Goal: Information Seeking & Learning: Learn about a topic

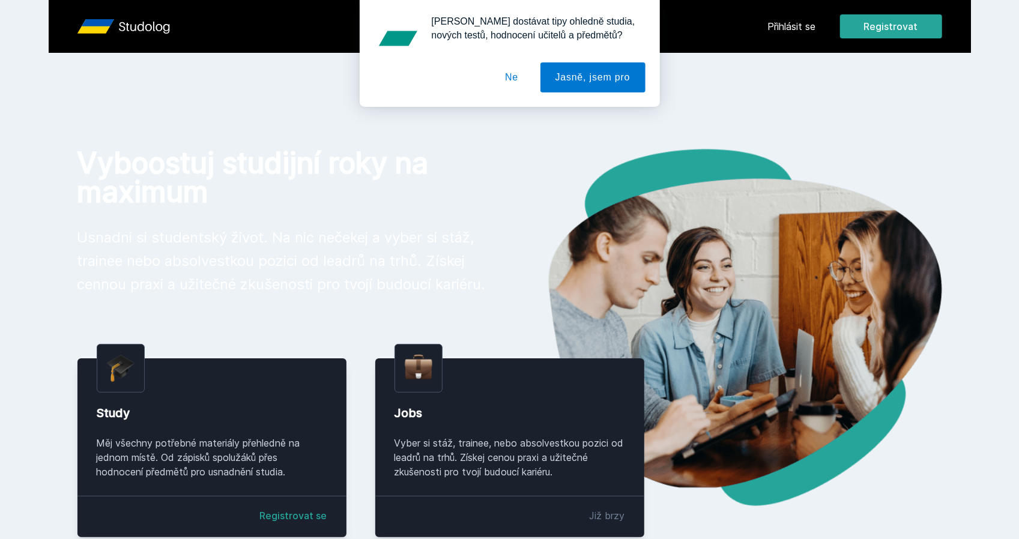
click at [814, 32] on div "Chceš dostávat tipy ohledně studia, nových testů, hodnocení učitelů a předmětů?…" at bounding box center [509, 53] width 1019 height 107
click at [809, 26] on div "Chceš dostávat tipy ohledně studia, nových testů, hodnocení učitelů a předmětů?…" at bounding box center [509, 53] width 1019 height 107
click at [499, 76] on button "Ne" at bounding box center [511, 77] width 43 height 30
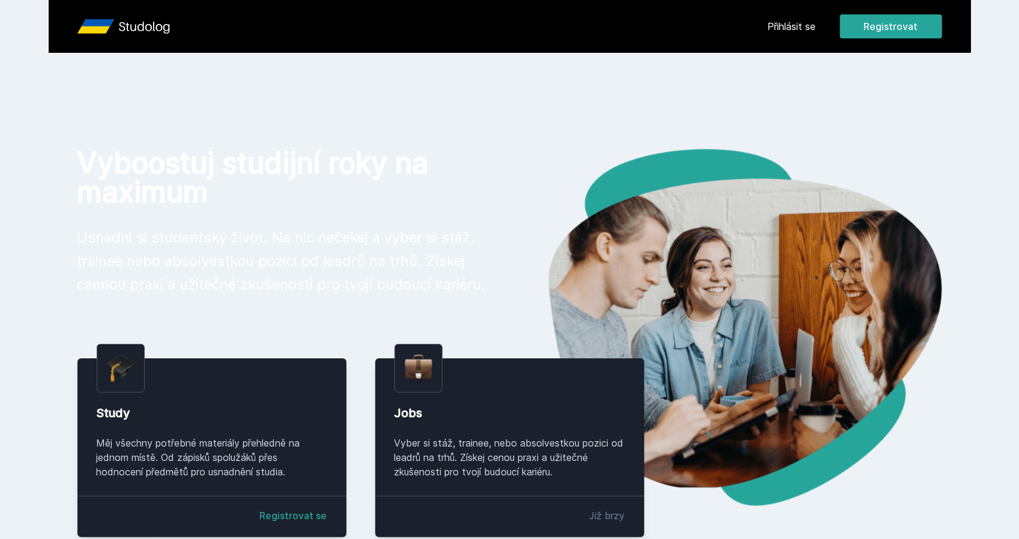
click at [804, 32] on link "Přihlásit se" at bounding box center [792, 26] width 48 height 14
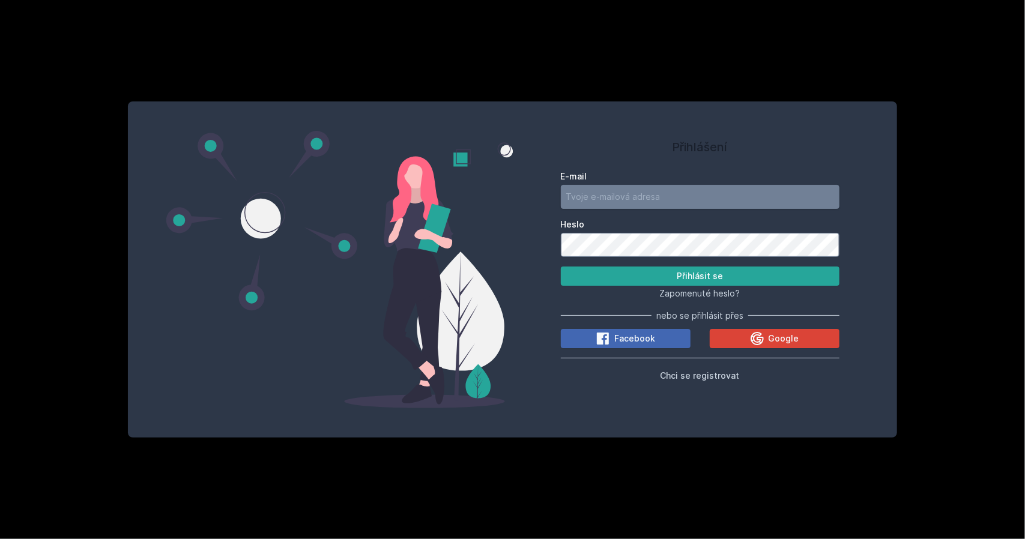
click at [624, 190] on input "E-mail" at bounding box center [700, 197] width 278 height 24
type input "jan"
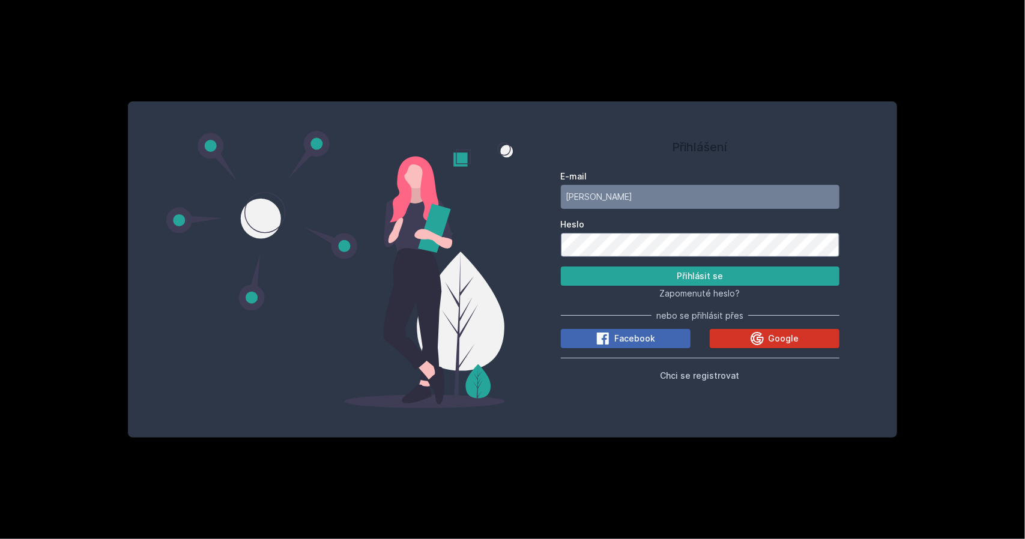
click at [800, 331] on button "Google" at bounding box center [774, 338] width 130 height 19
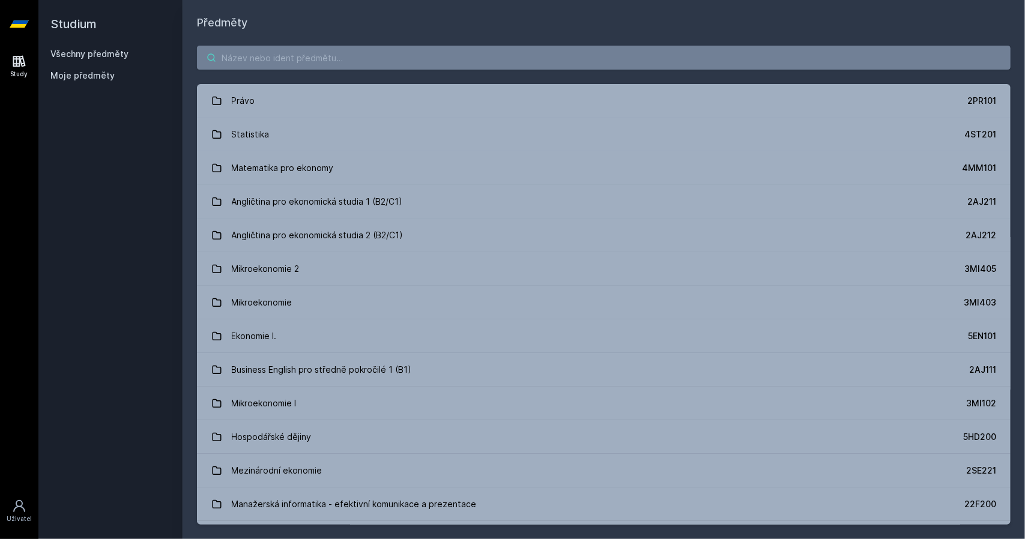
click at [421, 64] on input "search" at bounding box center [603, 58] width 813 height 24
paste input "4IZ553"
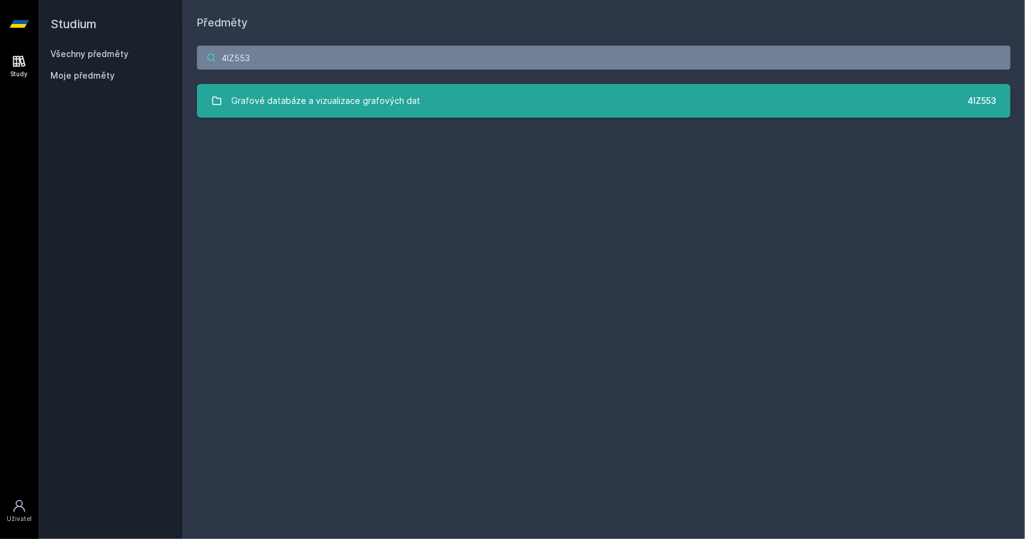
type input "4IZ553"
click at [414, 101] on link "Grafové databáze a vizualizace grafových dat 4IZ553" at bounding box center [603, 101] width 813 height 34
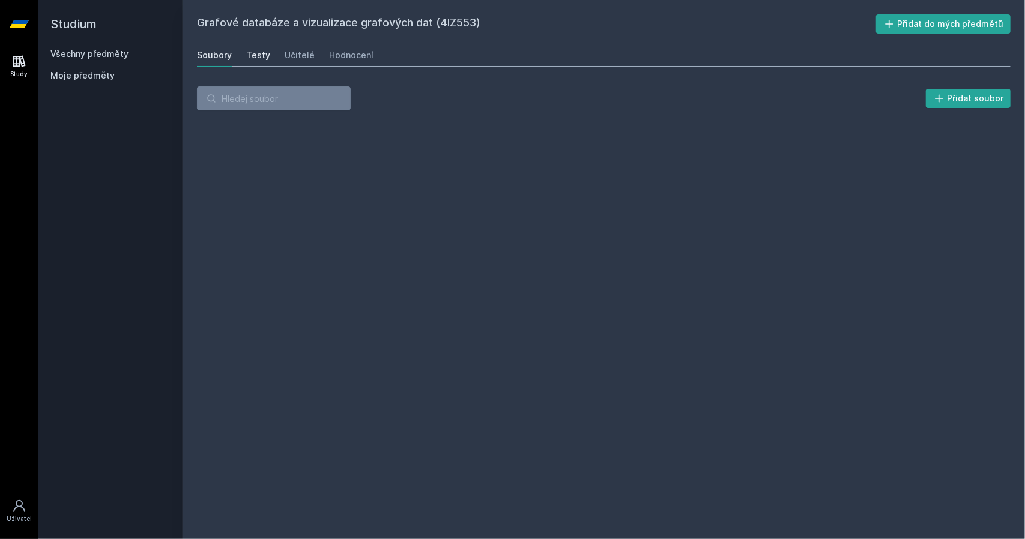
click at [260, 53] on div "Testy" at bounding box center [258, 55] width 24 height 12
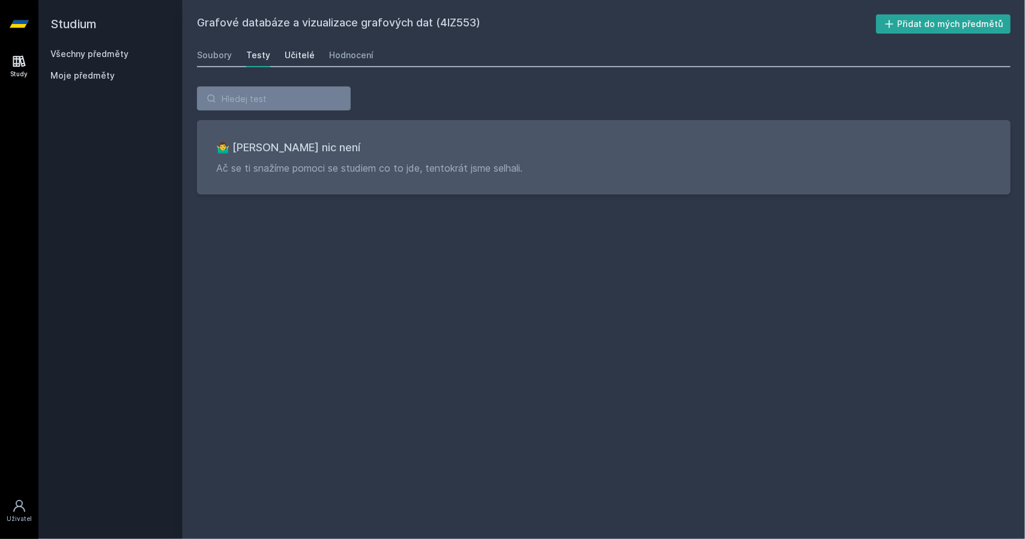
click at [293, 55] on div "Učitelé" at bounding box center [299, 55] width 30 height 12
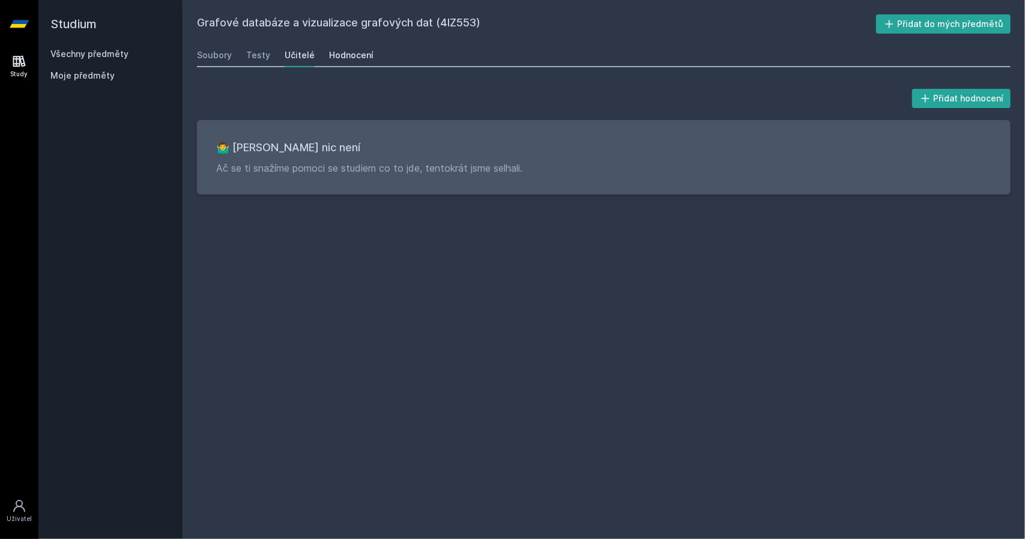
click at [340, 57] on div "Hodnocení" at bounding box center [351, 55] width 44 height 12
click at [265, 61] on div "Testy" at bounding box center [258, 55] width 24 height 12
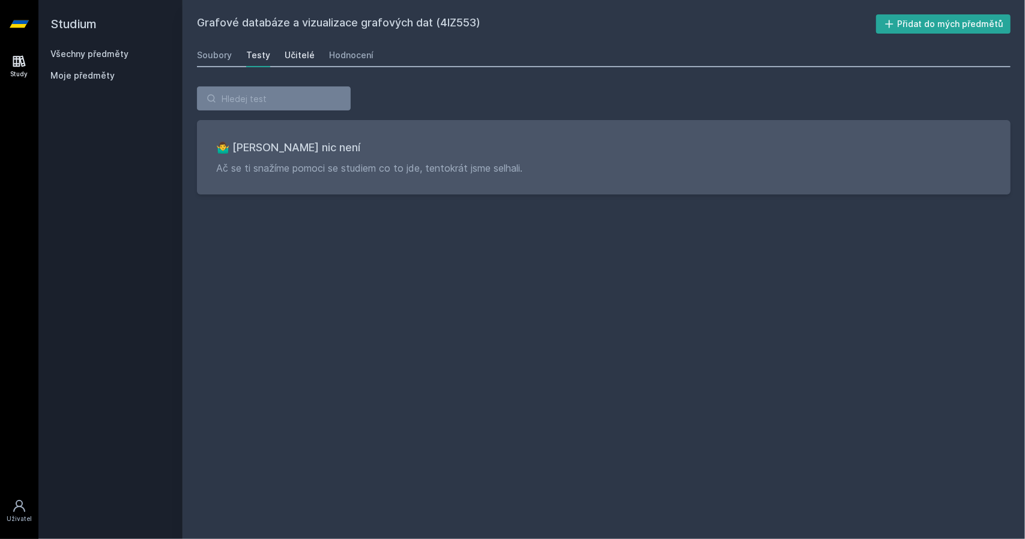
click at [284, 59] on div "Učitelé" at bounding box center [299, 55] width 30 height 12
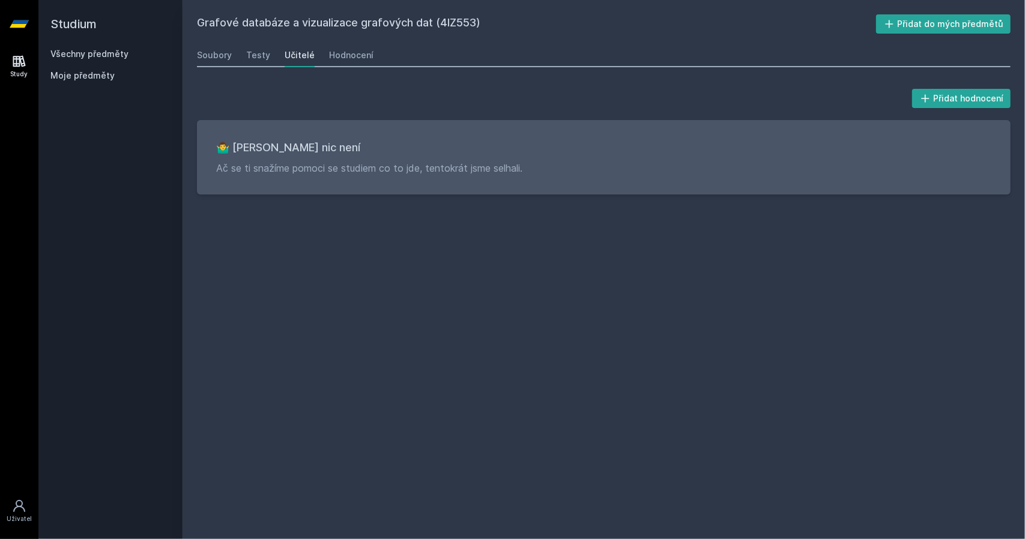
drag, startPoint x: 281, startPoint y: 135, endPoint x: 487, endPoint y: 97, distance: 210.0
click at [281, 135] on div "🤷‍♂️ Tady bohužel nic není Ač se ti snažíme pomoci se studiem co to jde, tentok…" at bounding box center [603, 157] width 813 height 74
click at [228, 56] on div "Soubory" at bounding box center [214, 55] width 35 height 12
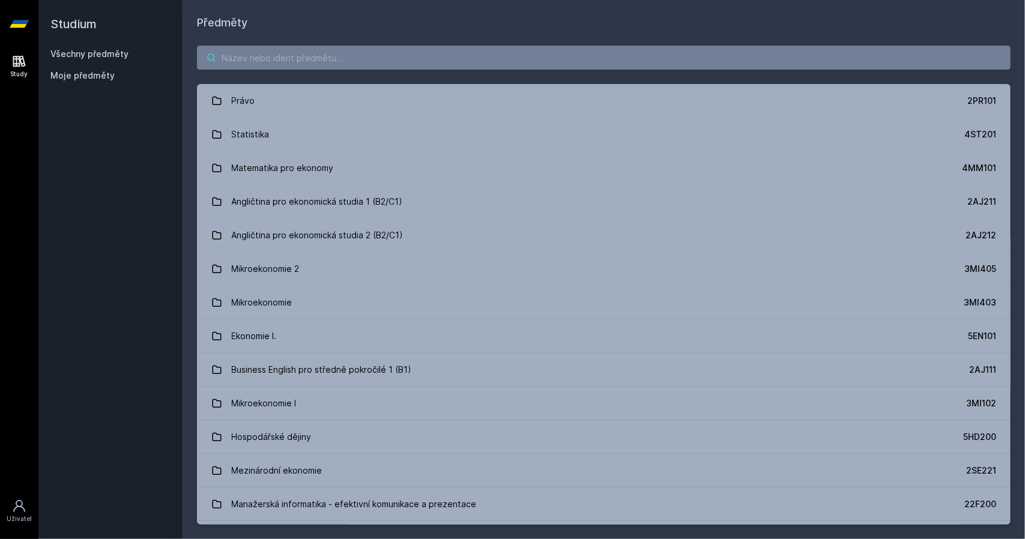
click at [268, 57] on input "search" at bounding box center [603, 58] width 813 height 24
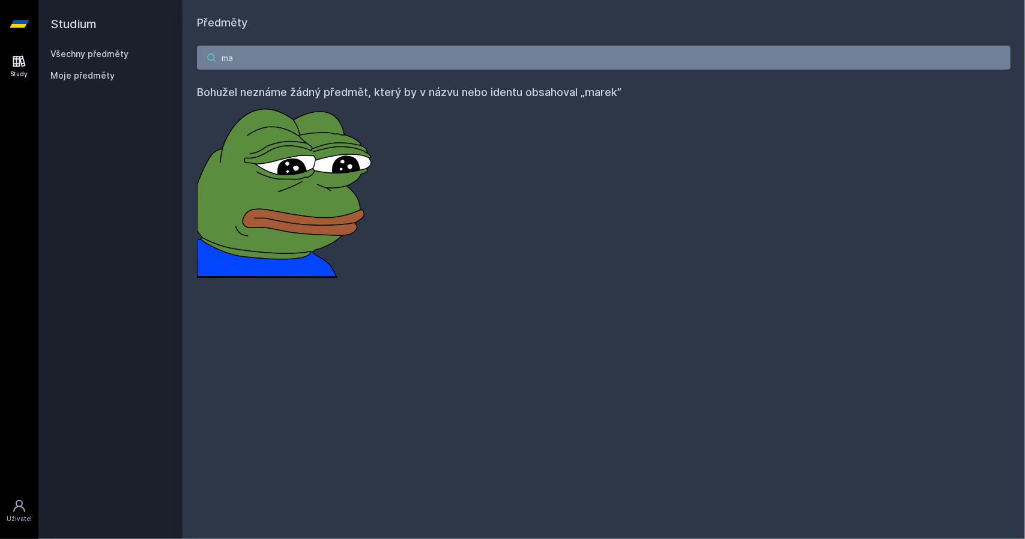
type input "m"
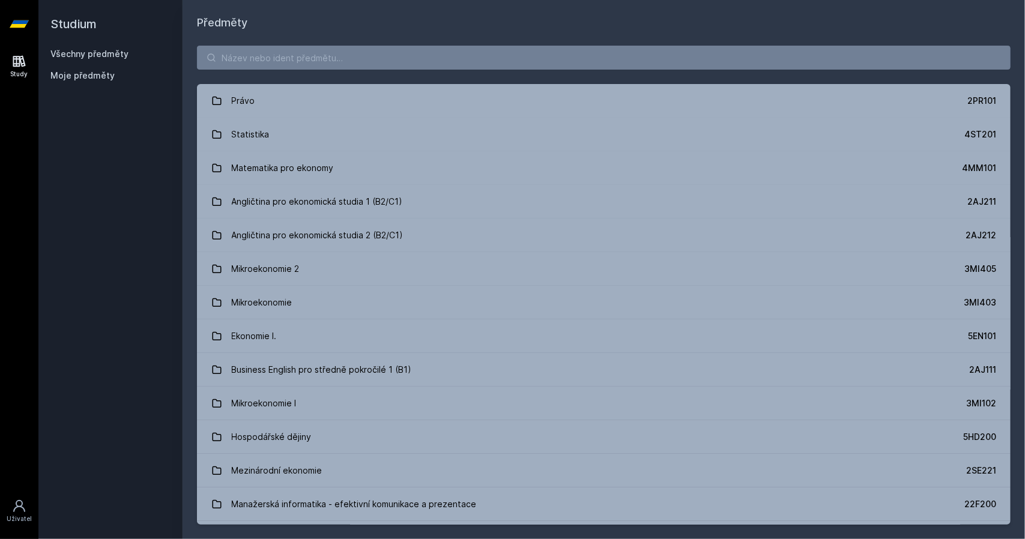
click at [100, 77] on span "Moje předměty" at bounding box center [82, 76] width 64 height 12
